Goal: Communication & Community: Answer question/provide support

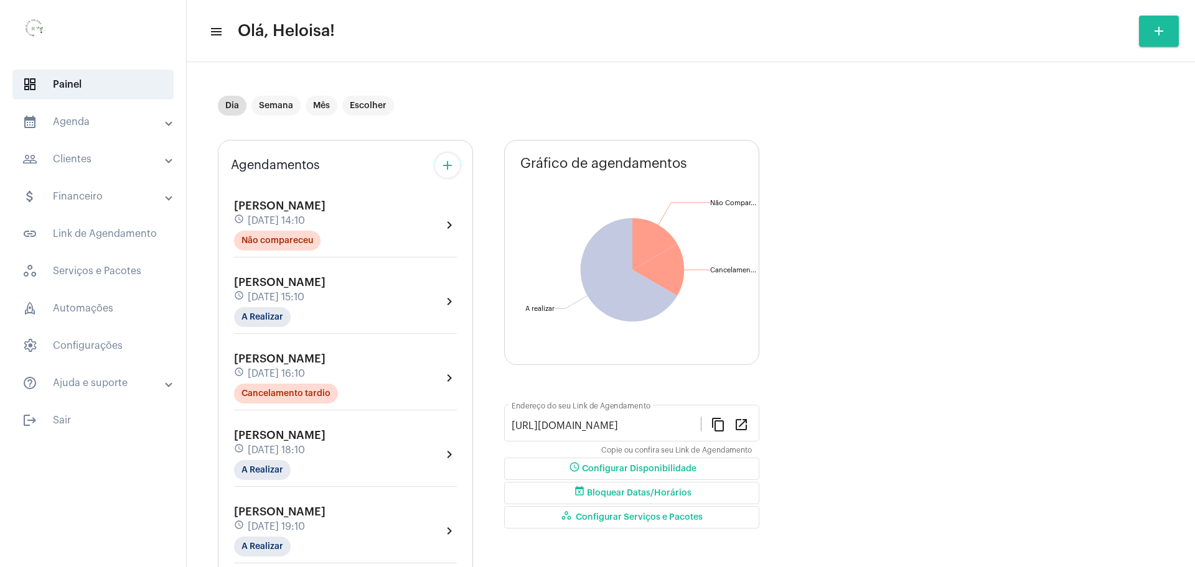
click at [301, 441] on span "[PERSON_NAME]" at bounding box center [279, 435] width 91 height 11
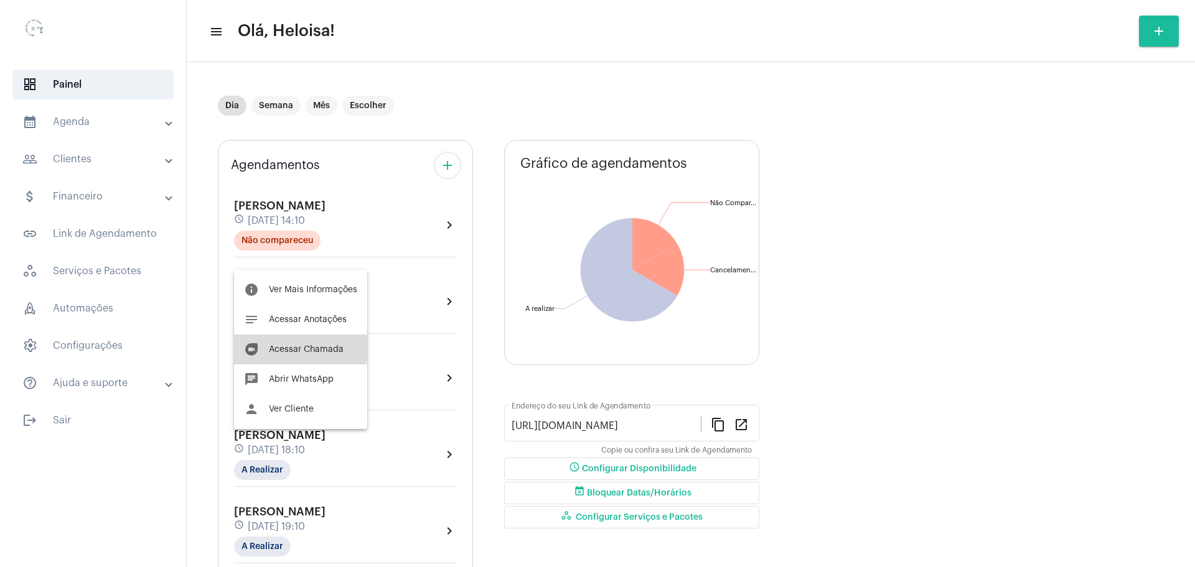
click at [296, 347] on span "Acessar Chamada" at bounding box center [306, 349] width 75 height 9
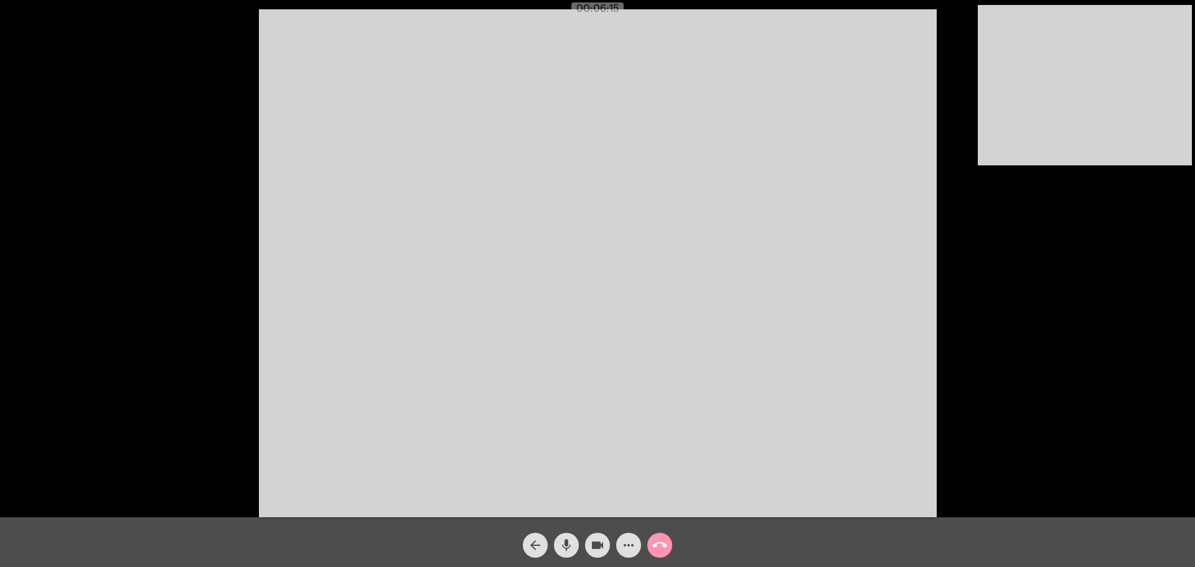
click at [822, 207] on video at bounding box center [598, 263] width 678 height 508
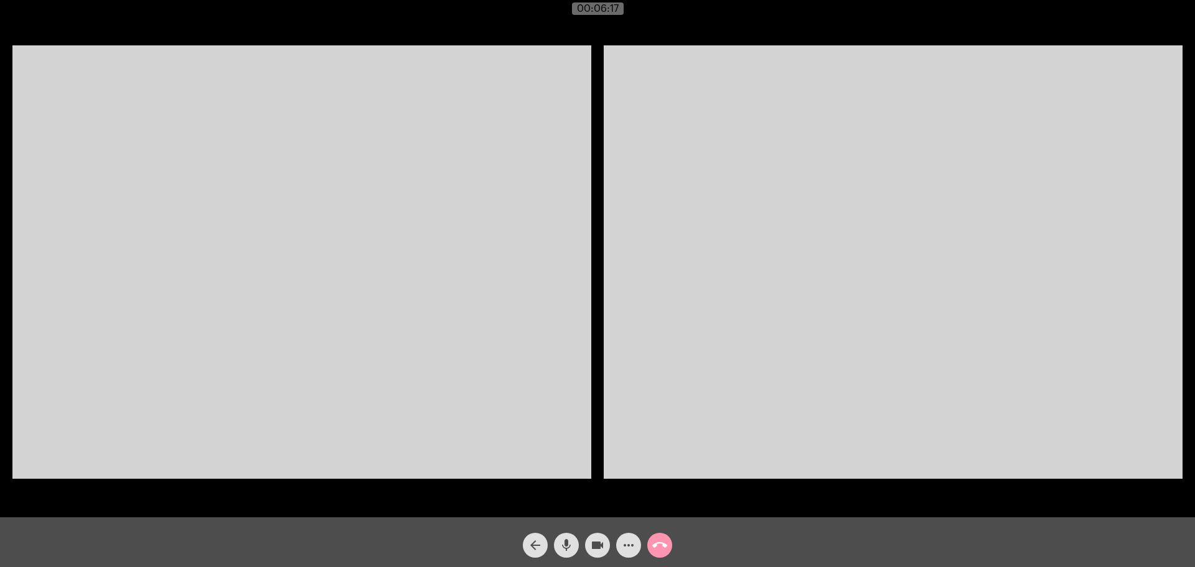
click at [483, 212] on video at bounding box center [301, 262] width 579 height 434
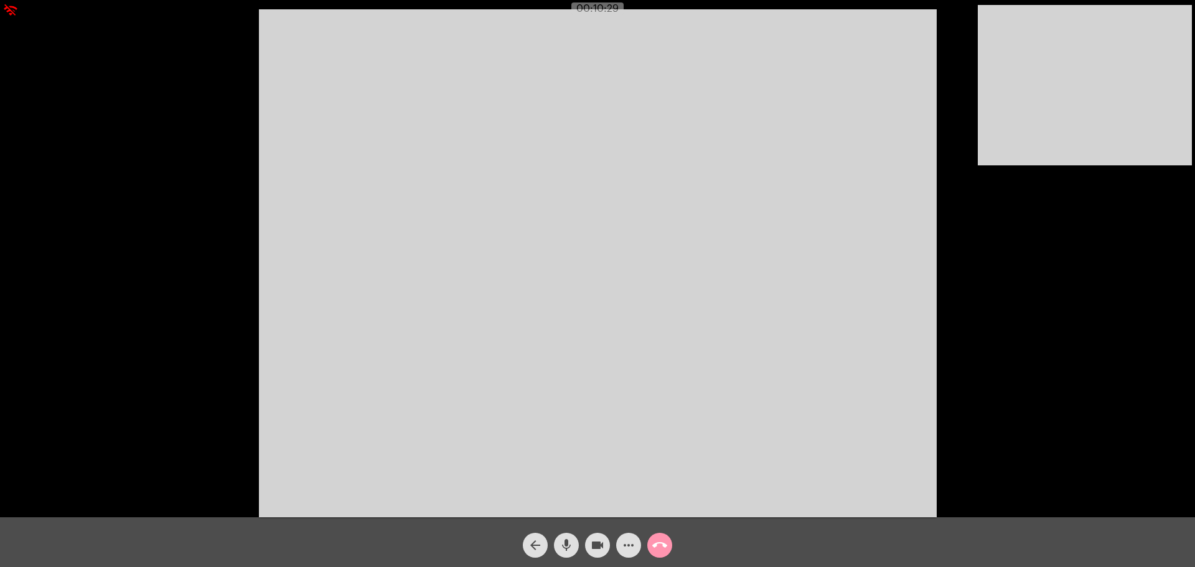
click at [724, 181] on video at bounding box center [598, 263] width 678 height 508
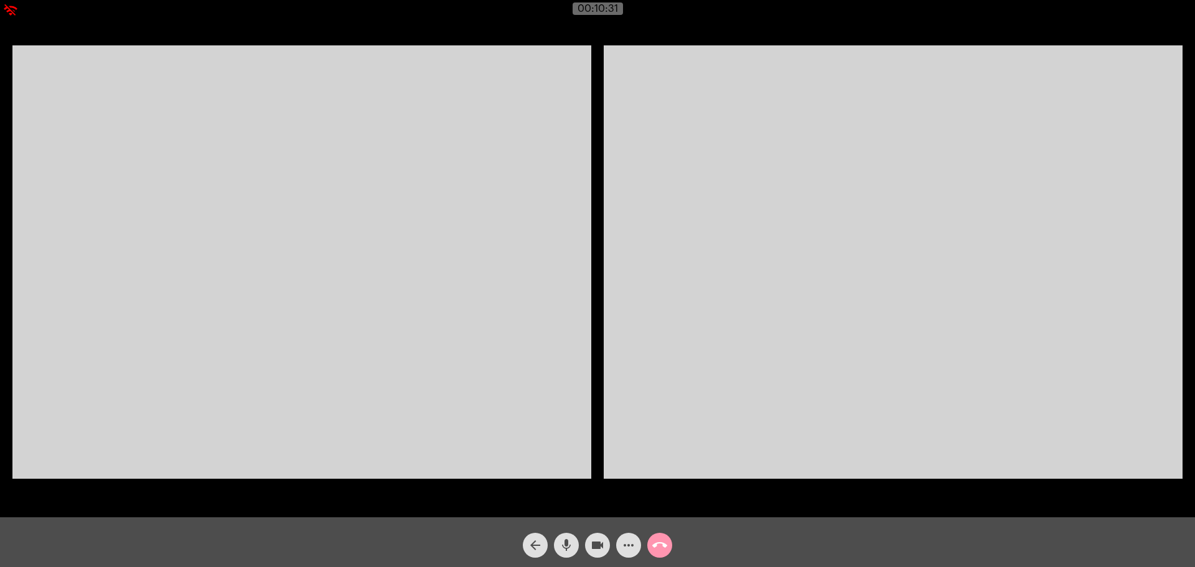
click at [488, 324] on video at bounding box center [301, 262] width 579 height 434
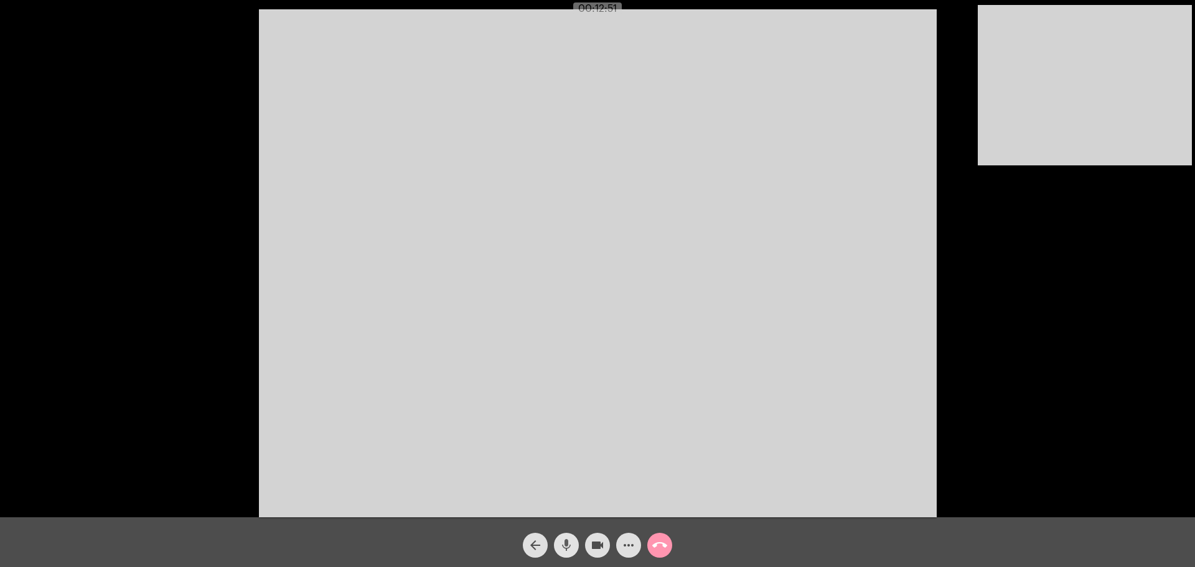
click at [559, 541] on mat-icon "mic" at bounding box center [566, 545] width 15 height 15
click at [559, 541] on mat-icon "mic_off" at bounding box center [566, 545] width 15 height 15
click at [559, 541] on mat-icon "mic" at bounding box center [566, 545] width 15 height 15
click at [559, 541] on mat-icon "mic_off" at bounding box center [566, 545] width 15 height 15
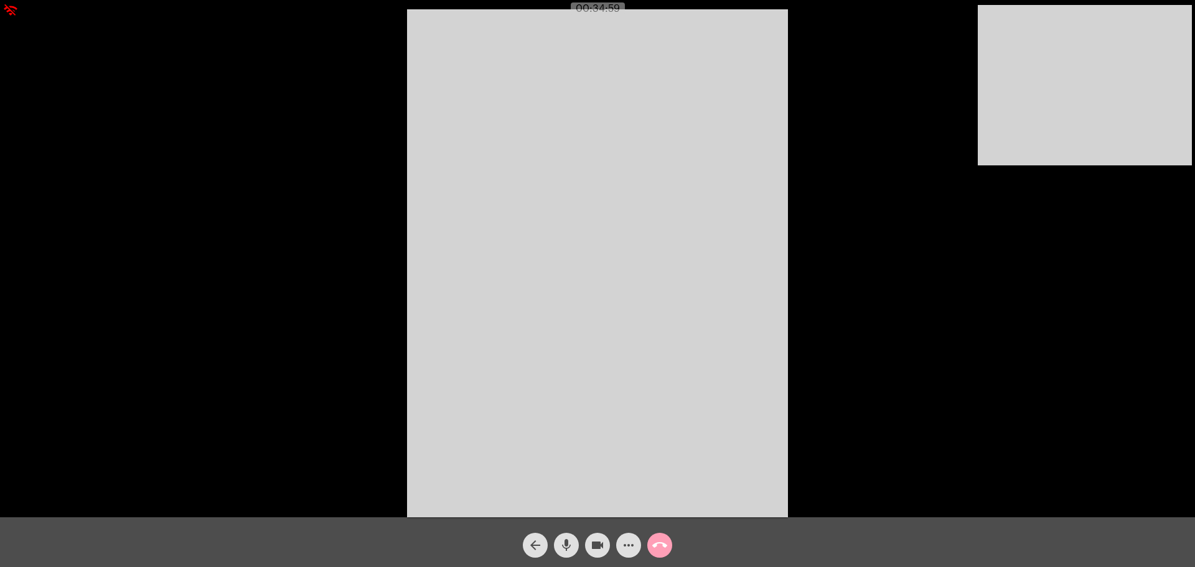
click at [662, 546] on mat-icon "call_end" at bounding box center [659, 545] width 15 height 15
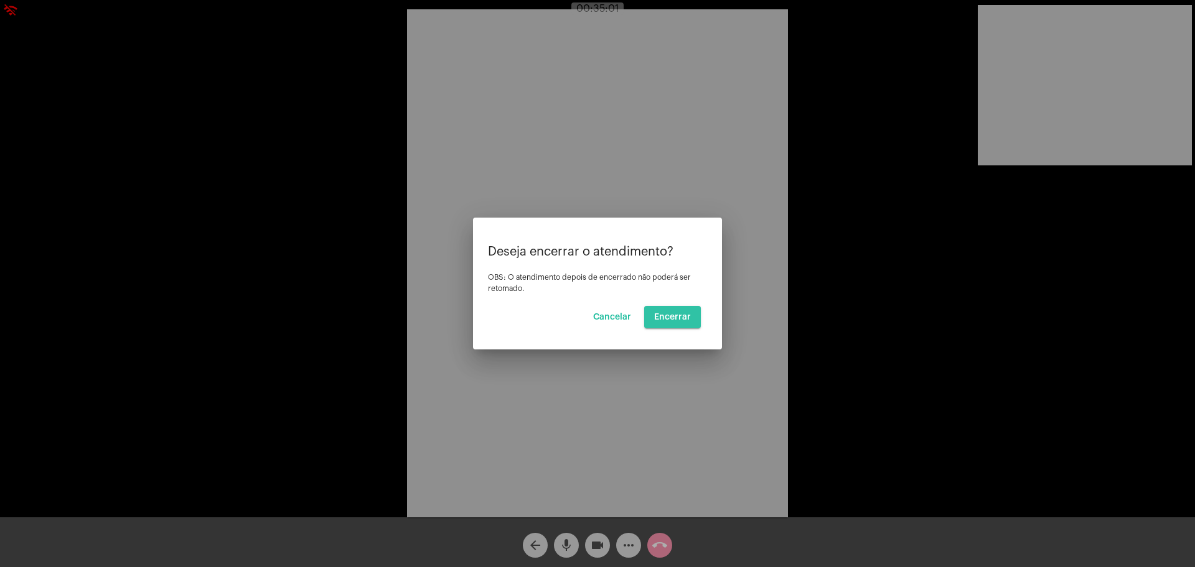
click at [677, 319] on span "Encerrar" at bounding box center [672, 317] width 37 height 9
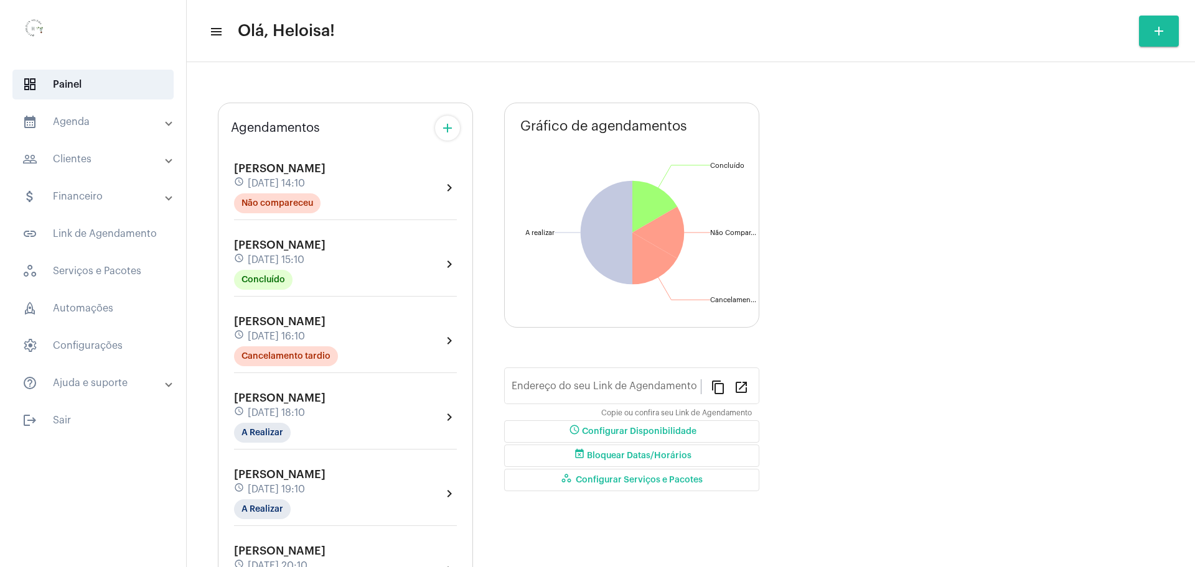
type input "[URL][DOMAIN_NAME]"
